Goal: Task Accomplishment & Management: Manage account settings

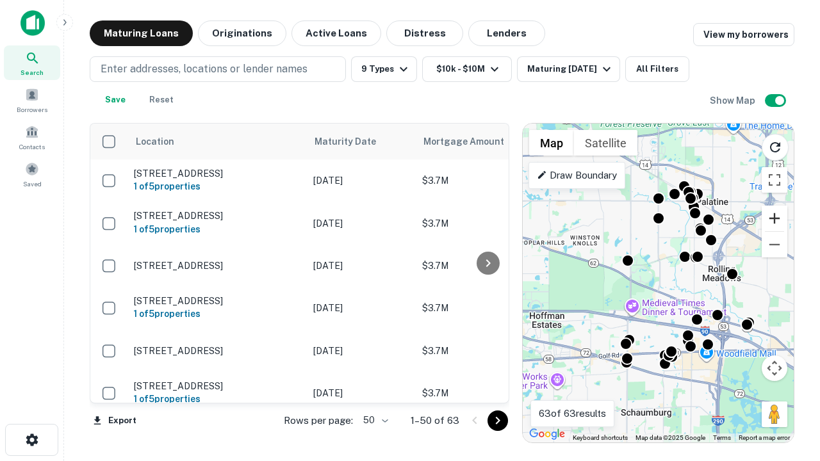
click at [775, 218] on button "Zoom in" at bounding box center [775, 219] width 26 height 26
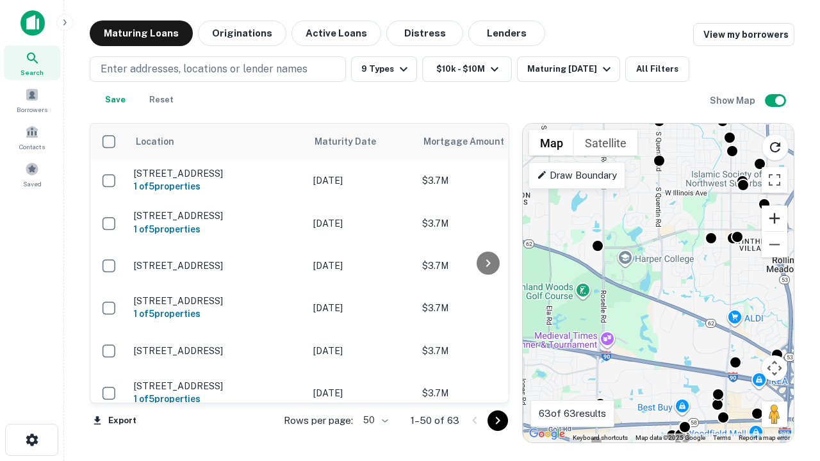
click at [775, 218] on button "Zoom in" at bounding box center [775, 219] width 26 height 26
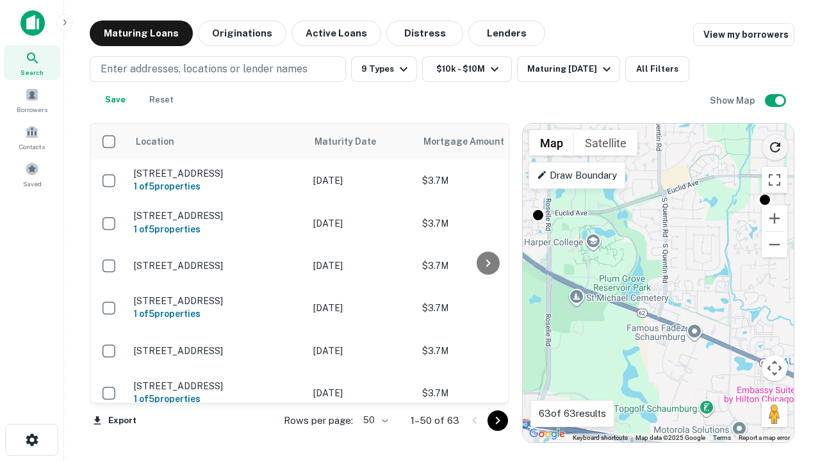
click at [775, 145] on icon "Reload search area" at bounding box center [775, 147] width 15 height 15
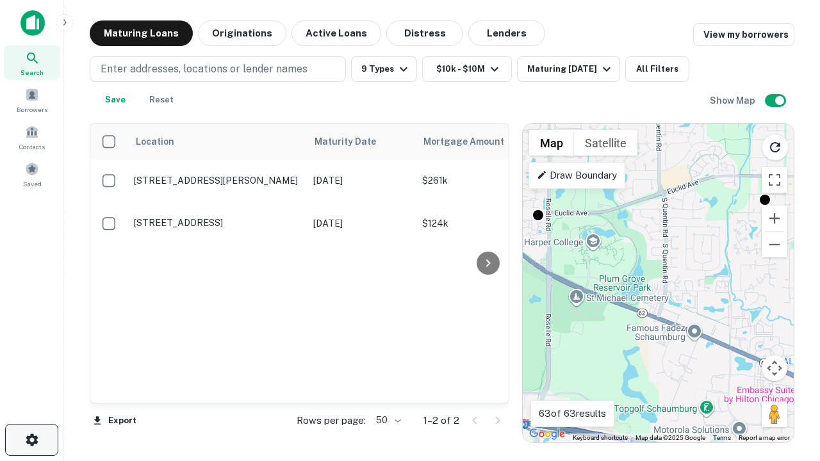
click at [31, 440] on icon "button" at bounding box center [31, 439] width 15 height 15
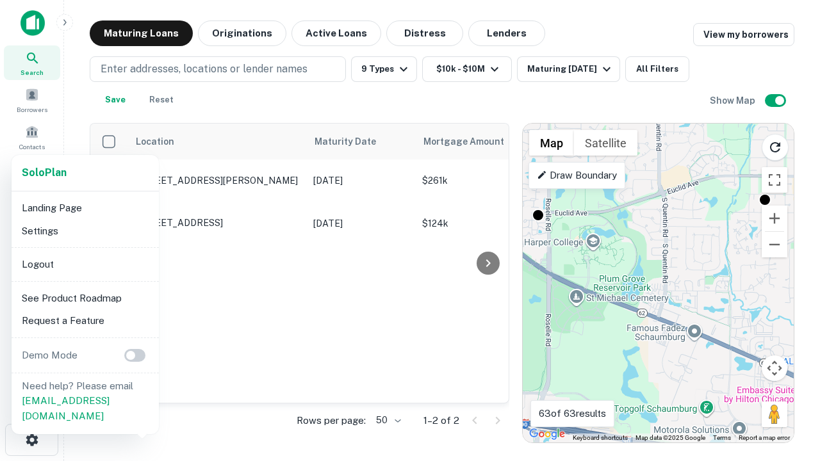
click at [85, 264] on li "Logout" at bounding box center [85, 264] width 137 height 23
